Goal: Transaction & Acquisition: Purchase product/service

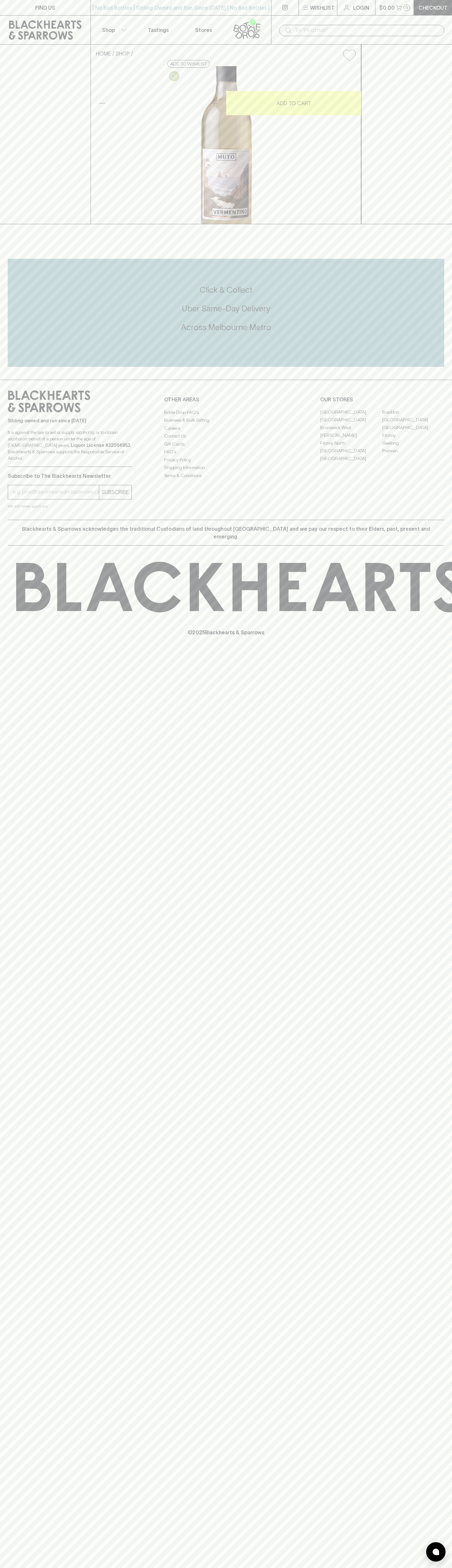
click at [397, 9] on icon "button" at bounding box center [398, 7] width 5 height 5
click at [309, 1567] on html "FIND US | No Bad Bottles | Sibling Owned and Run Since 2006 | No Bad Bottles | …" at bounding box center [226, 784] width 452 height 1568
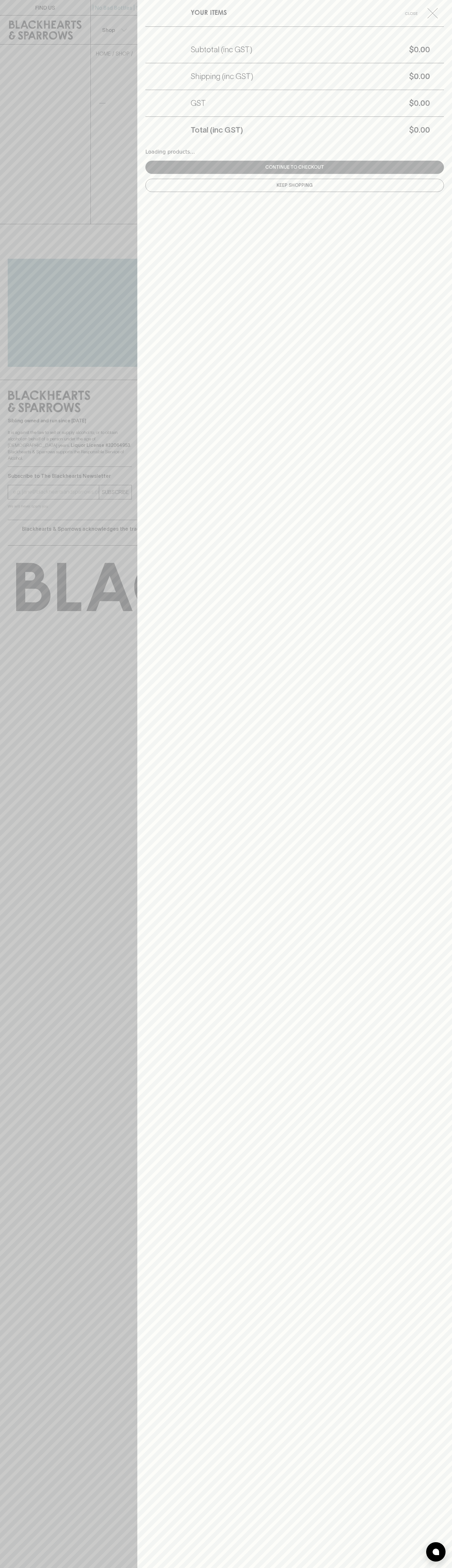
click at [19, 1468] on div at bounding box center [226, 784] width 452 height 1568
